Goal: Task Accomplishment & Management: Use online tool/utility

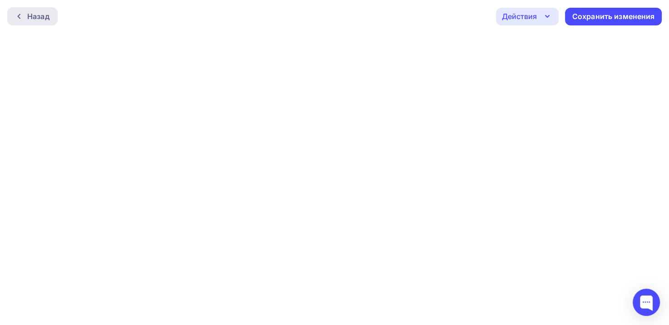
click at [25, 7] on div "Назад Действия Отправить тестовое письмо Предпросмотр Выйти без сохранения Сохр…" at bounding box center [334, 16] width 669 height 33
click at [42, 22] on div "Назад" at bounding box center [32, 16] width 50 height 18
click at [581, 25] on div "Сохранить изменения" at bounding box center [613, 17] width 97 height 18
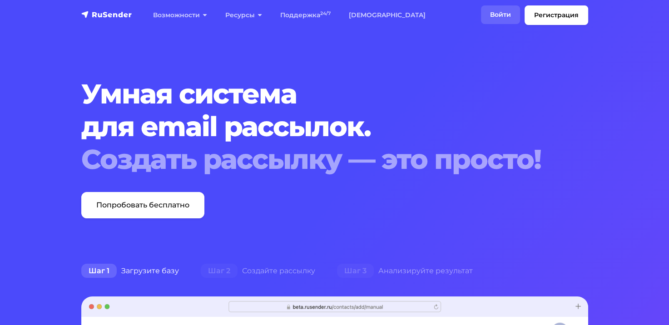
click at [509, 15] on link "Войти" at bounding box center [500, 14] width 39 height 19
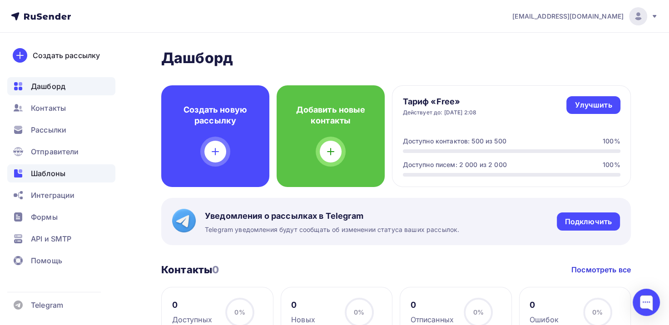
click at [53, 178] on span "Шаблоны" at bounding box center [48, 173] width 35 height 11
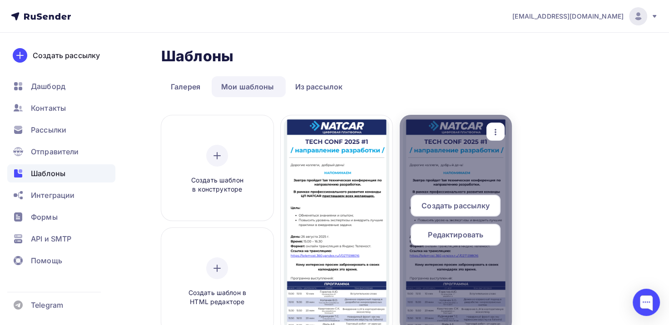
click at [463, 229] on span "Редактировать" at bounding box center [455, 234] width 55 height 11
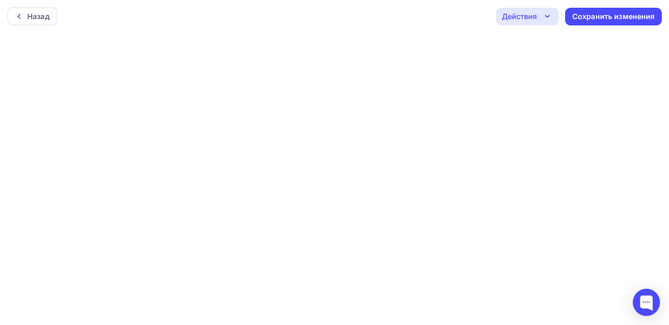
scroll to position [2, 0]
click at [552, 16] on icon "button" at bounding box center [547, 14] width 11 height 11
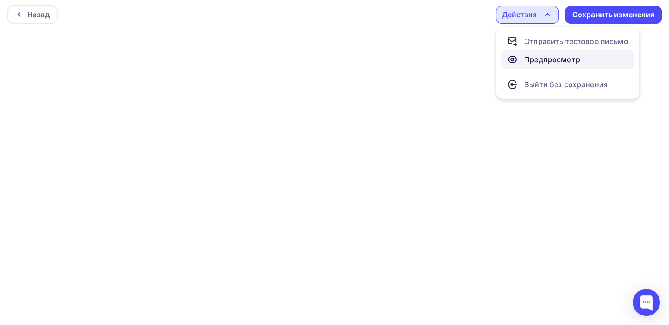
click at [558, 60] on div "Предпросмотр" at bounding box center [552, 59] width 56 height 11
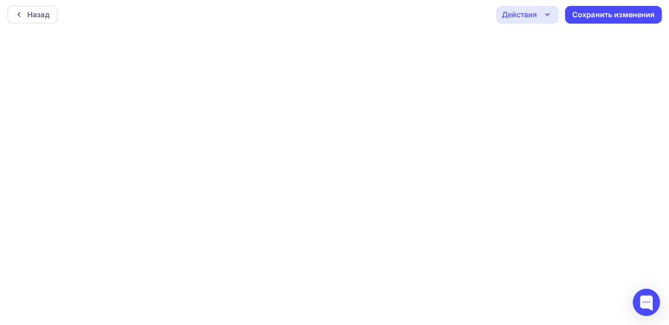
click at [551, 16] on icon "button" at bounding box center [547, 14] width 11 height 11
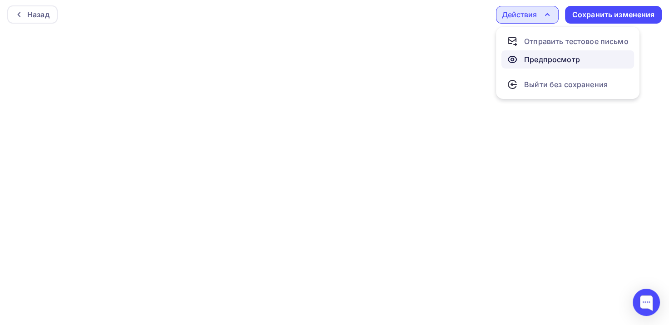
click at [541, 64] on div "Предпросмотр" at bounding box center [552, 59] width 56 height 11
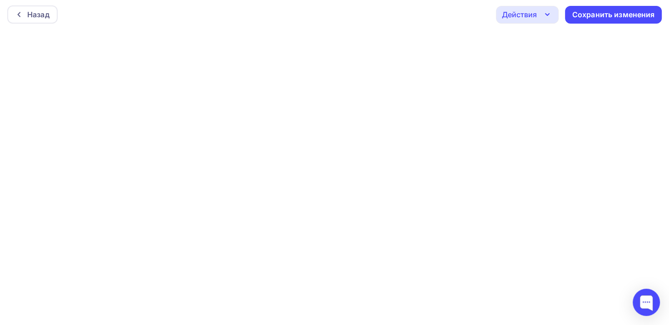
click at [521, 11] on div "Действия" at bounding box center [519, 14] width 35 height 11
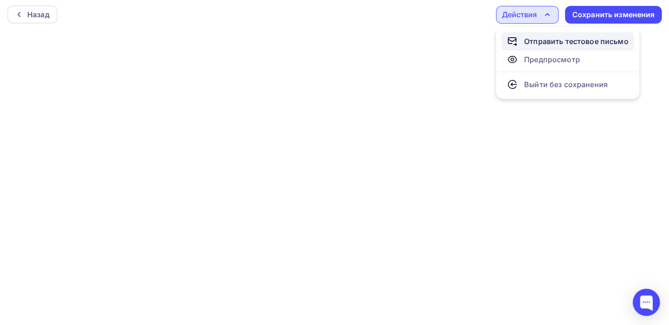
click at [524, 45] on div "Отправить тестовое письмо" at bounding box center [576, 41] width 104 height 11
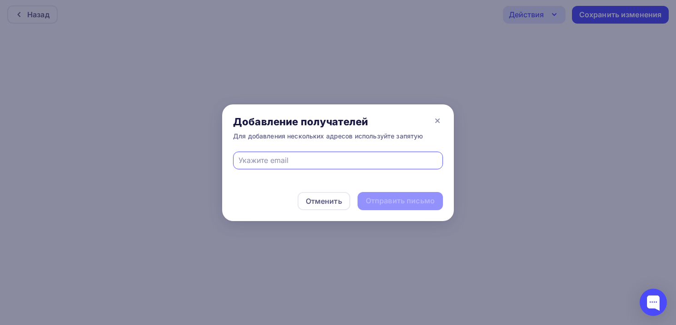
click at [329, 164] on input "text" at bounding box center [337, 160] width 199 height 11
paste input "natashakut@natcar.ru"
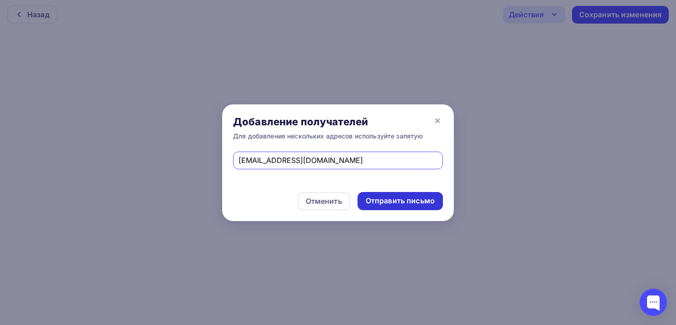
type input "natashakut@natcar.ru"
click at [413, 192] on div "Отправить письмо" at bounding box center [399, 201] width 85 height 18
